Goal: Information Seeking & Learning: Learn about a topic

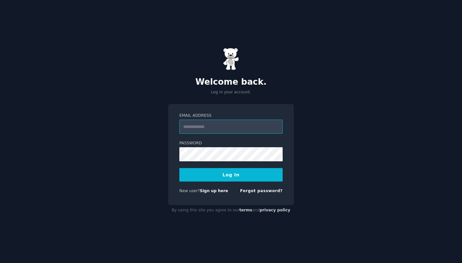
type input "**********"
click at [231, 175] on button "Log In" at bounding box center [230, 174] width 103 height 13
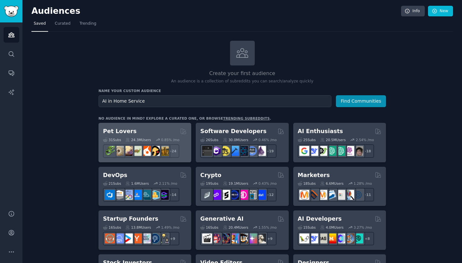
type input "AI in Home Service"
click at [361, 100] on button "Find Communities" at bounding box center [361, 101] width 50 height 12
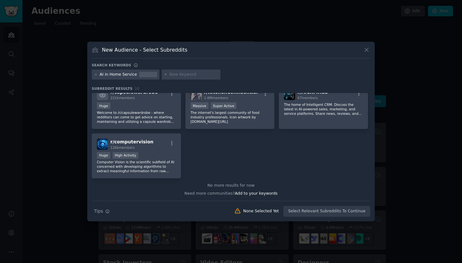
scroll to position [108, 0]
click at [366, 48] on icon at bounding box center [366, 50] width 7 height 7
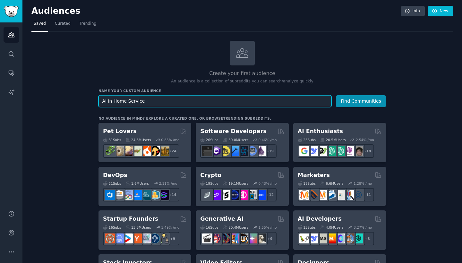
click at [138, 100] on input "AI in Home Service" at bounding box center [214, 101] width 233 height 12
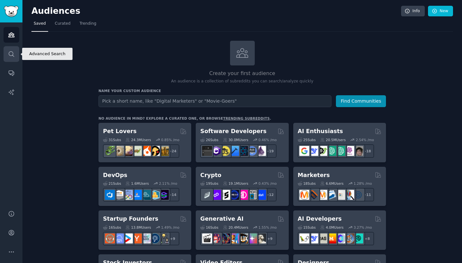
click at [10, 50] on link "Search" at bounding box center [12, 54] width 16 height 16
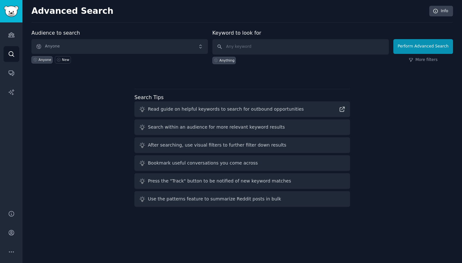
click at [57, 47] on span "Anyone" at bounding box center [119, 46] width 176 height 15
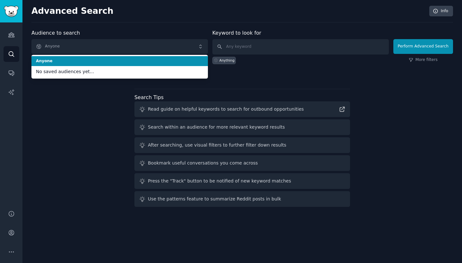
click at [60, 57] on li "Anyone" at bounding box center [119, 61] width 176 height 10
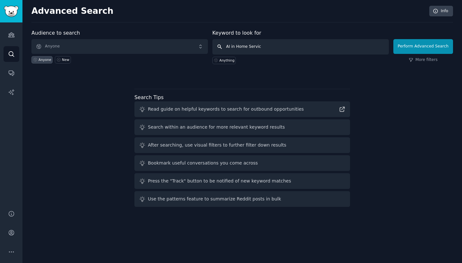
type input "AI in Home Service"
click at [424, 46] on button "Perform Advanced Search" at bounding box center [423, 46] width 60 height 15
